Goal: Task Accomplishment & Management: Manage account settings

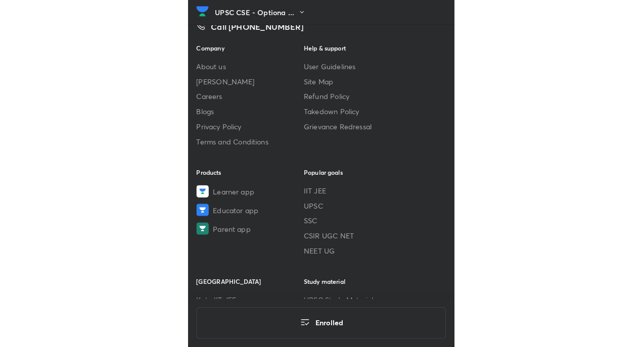
scroll to position [6089, 0]
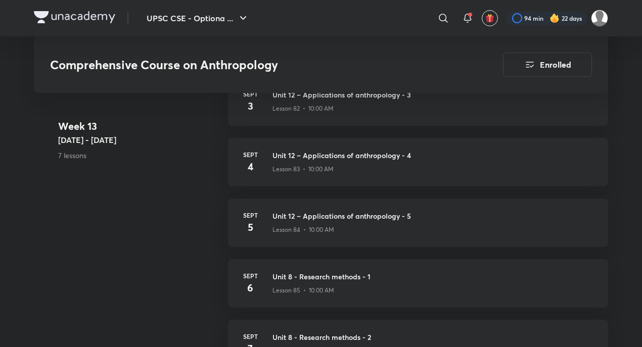
click at [98, 14] on img at bounding box center [74, 17] width 81 height 12
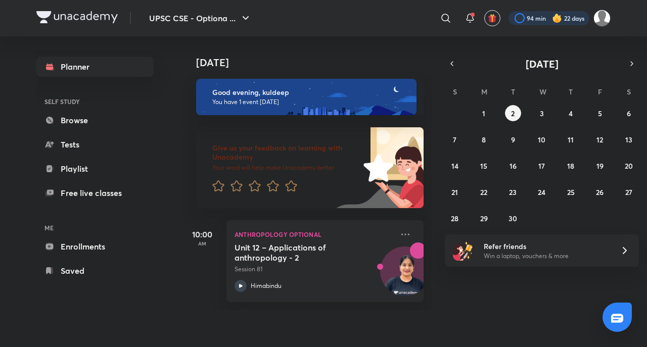
click at [563, 18] on div at bounding box center [549, 18] width 81 height 14
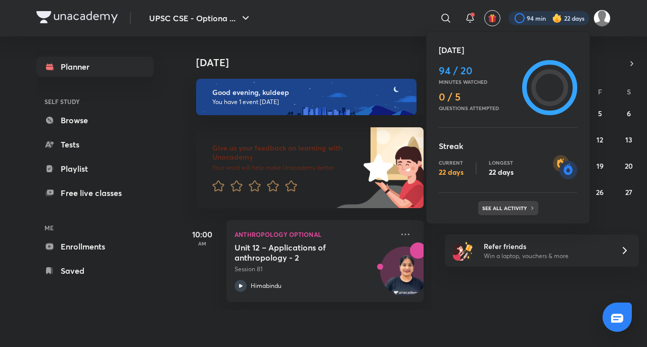
click at [509, 211] on p "See all activity" at bounding box center [505, 208] width 47 height 6
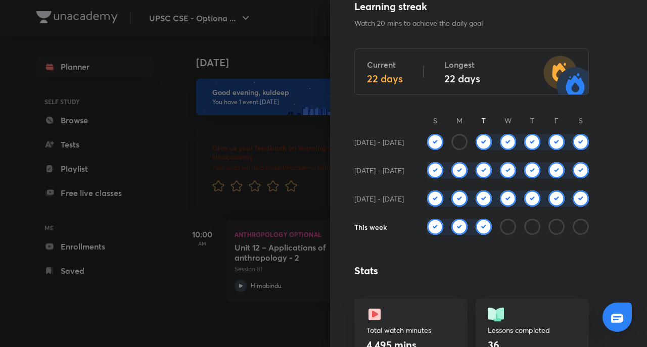
scroll to position [43, 0]
click at [40, 332] on div at bounding box center [323, 173] width 647 height 347
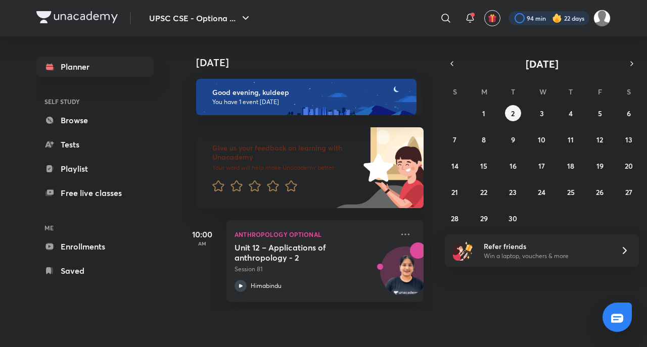
click at [567, 20] on div at bounding box center [549, 18] width 81 height 14
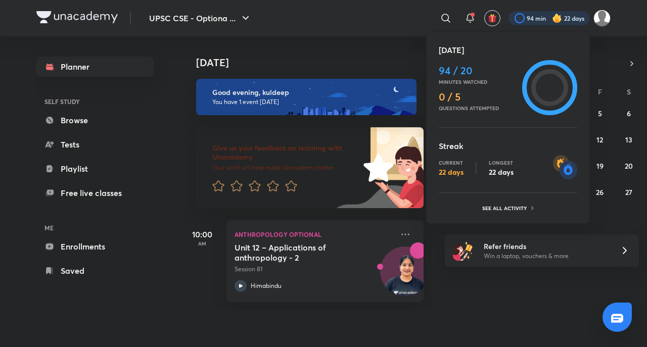
click at [567, 21] on div at bounding box center [323, 173] width 647 height 347
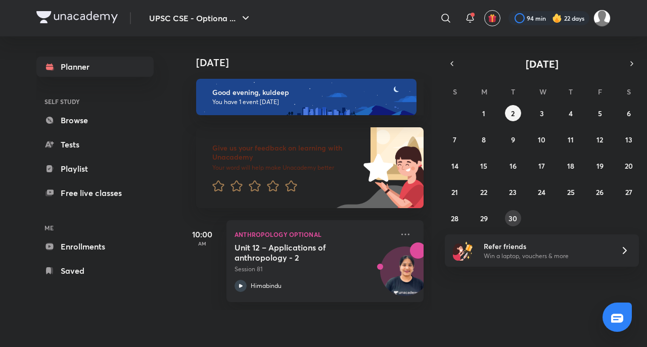
click at [516, 213] on button "30" at bounding box center [513, 218] width 16 height 16
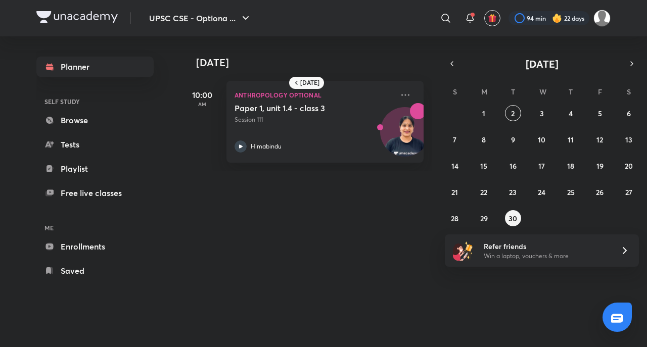
click at [560, 23] on img at bounding box center [557, 18] width 10 height 10
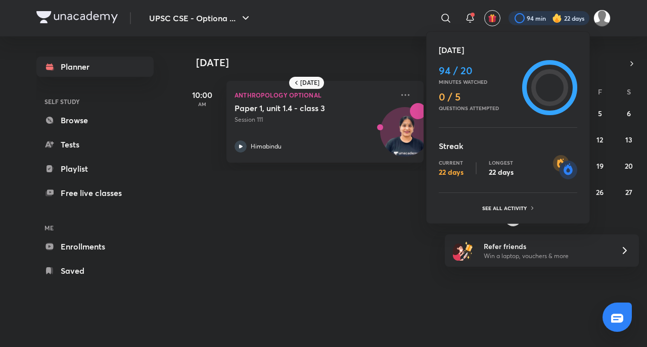
click at [562, 18] on div at bounding box center [323, 173] width 647 height 347
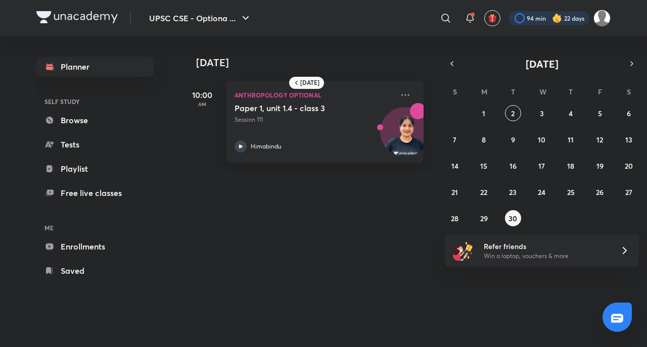
click at [562, 19] on div at bounding box center [549, 18] width 81 height 14
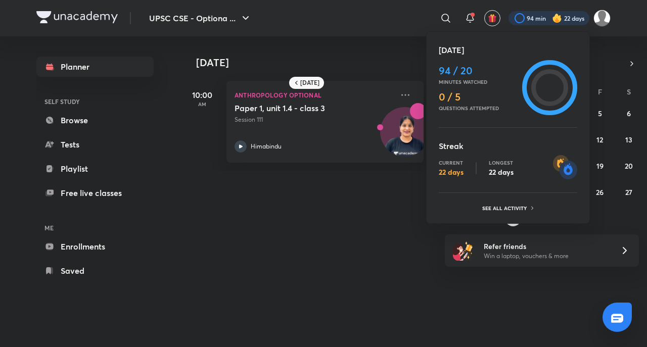
click at [563, 25] on div at bounding box center [323, 173] width 647 height 347
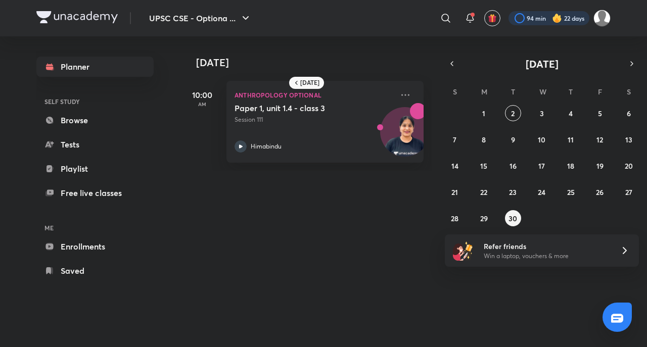
click at [572, 14] on div at bounding box center [549, 18] width 81 height 14
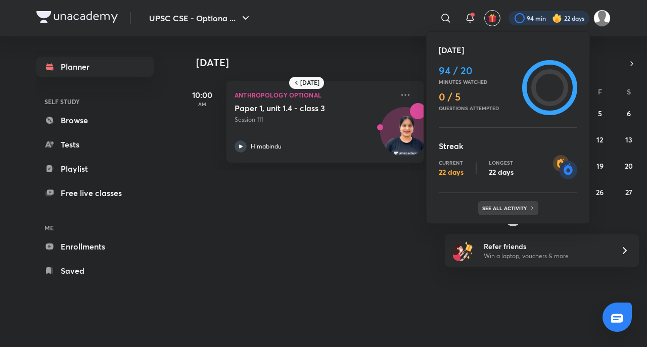
click at [512, 210] on p "See all activity" at bounding box center [505, 208] width 47 height 6
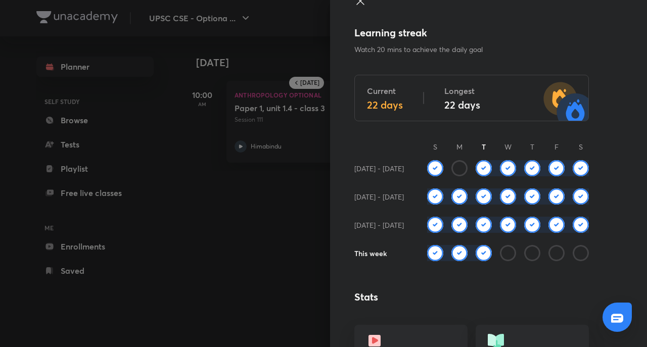
scroll to position [0, 0]
